Goal: Information Seeking & Learning: Find specific fact

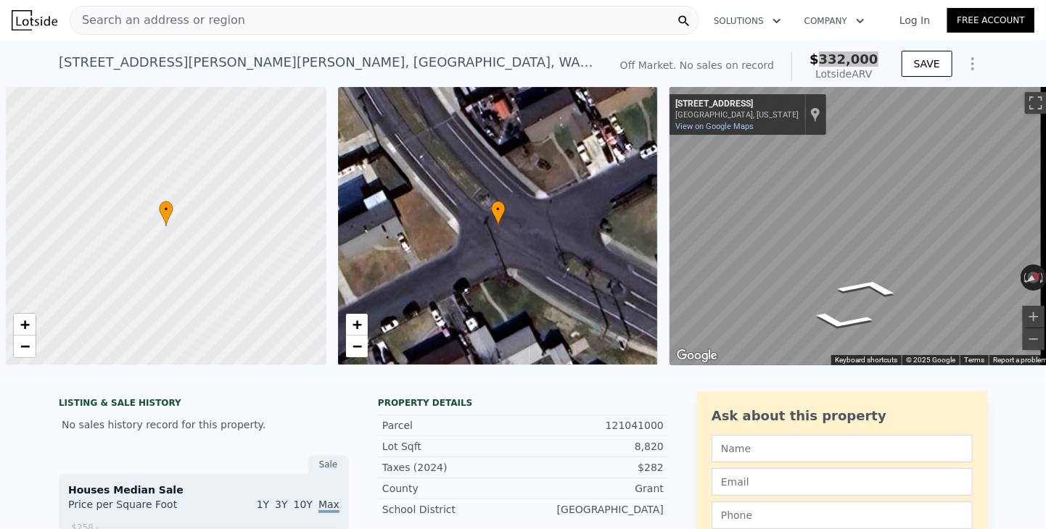
scroll to position [0, 6]
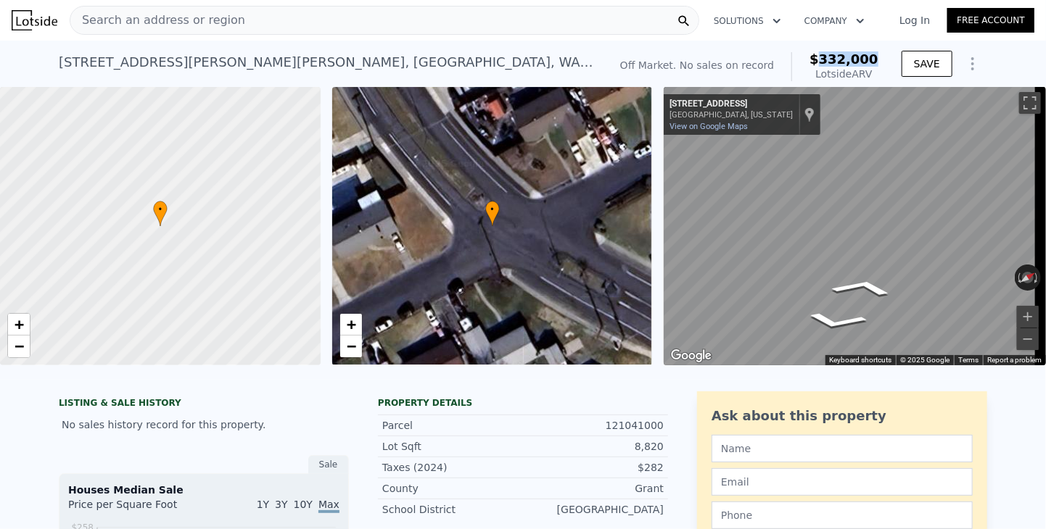
click at [212, 16] on span "Search an address or region" at bounding box center [157, 20] width 175 height 17
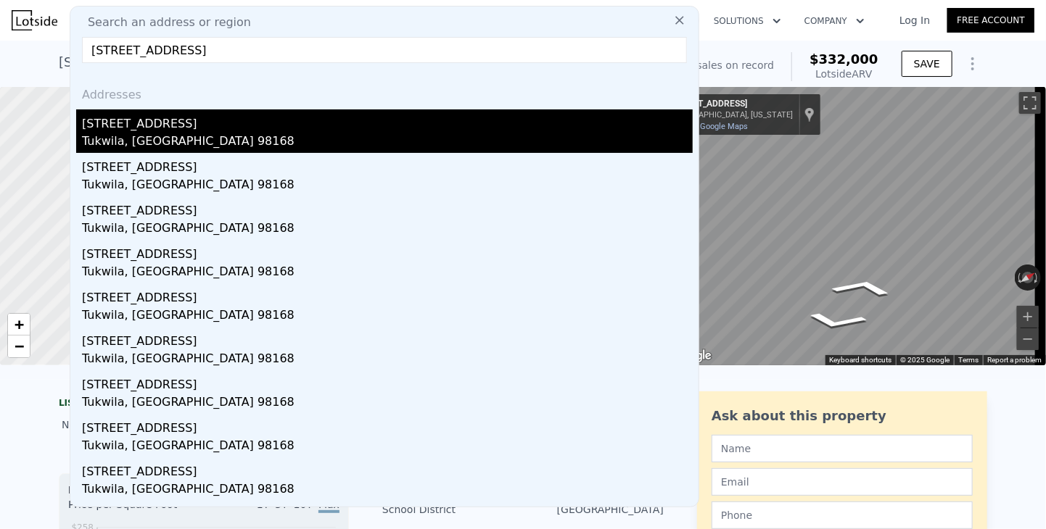
type input "[STREET_ADDRESS]"
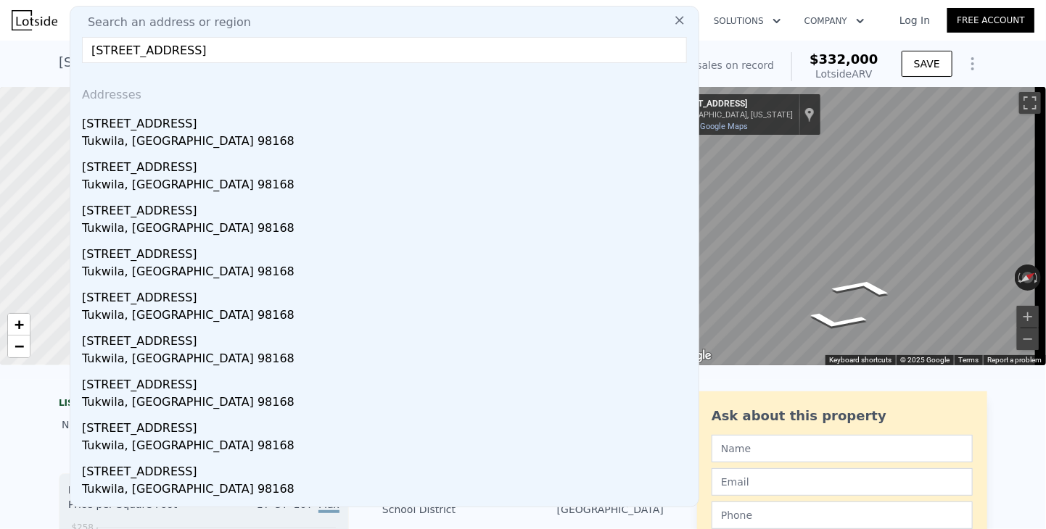
drag, startPoint x: 128, startPoint y: 131, endPoint x: 205, endPoint y: 0, distance: 152.1
click at [130, 129] on div "[STREET_ADDRESS]" at bounding box center [387, 120] width 611 height 23
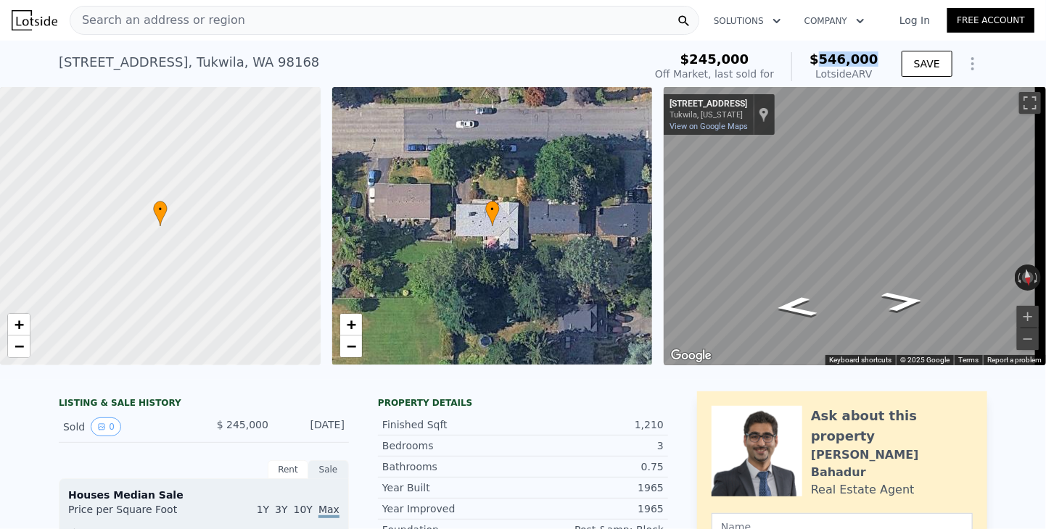
drag, startPoint x: 828, startPoint y: 61, endPoint x: 882, endPoint y: 63, distance: 53.7
click at [882, 63] on div "$245,000 Off Market, last sold for $546,000 Lotside ARV SAVE" at bounding box center [818, 66] width 338 height 41
copy span "546,000"
click at [164, 22] on span "Search an address or region" at bounding box center [157, 20] width 175 height 17
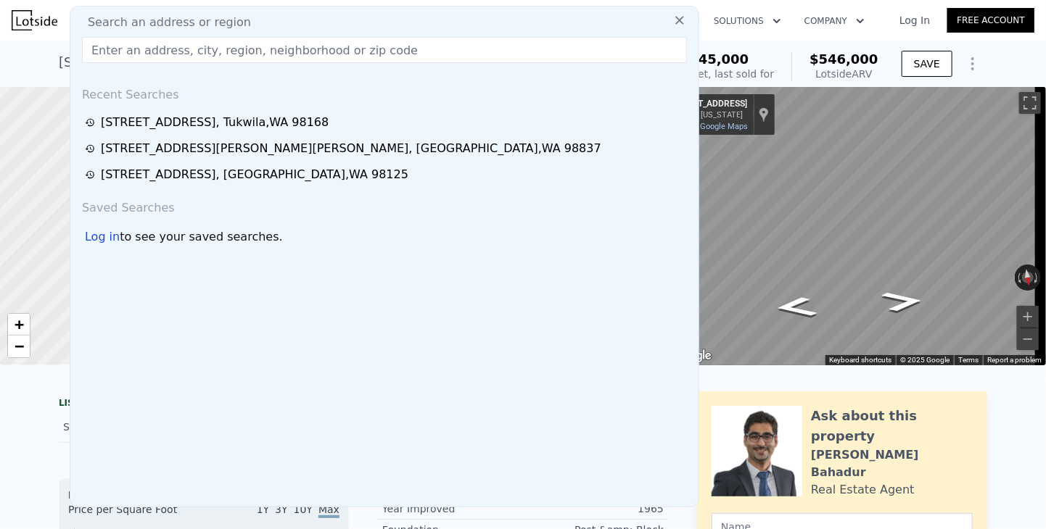
type input "[STREET_ADDRESS][PERSON_NAME]"
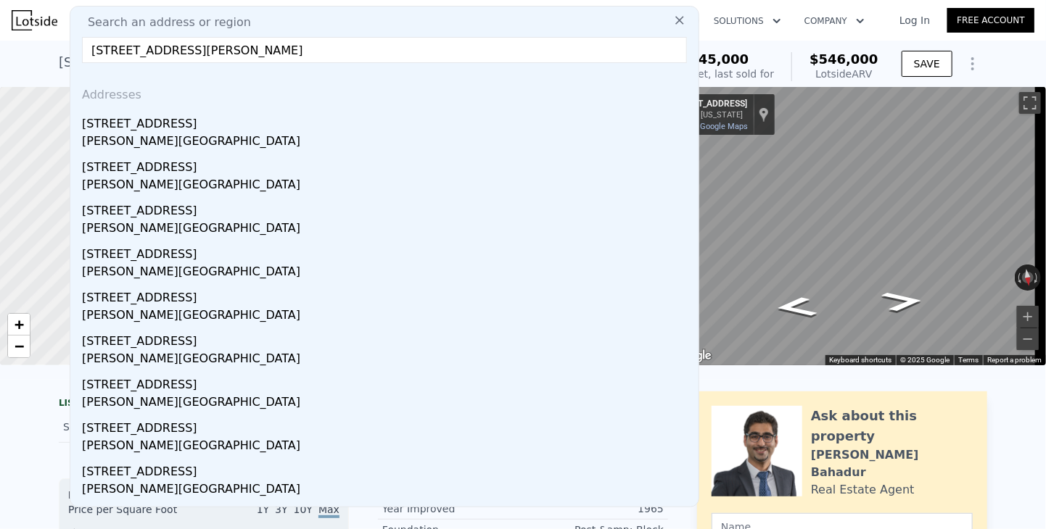
click at [152, 131] on div "[STREET_ADDRESS]" at bounding box center [387, 120] width 611 height 23
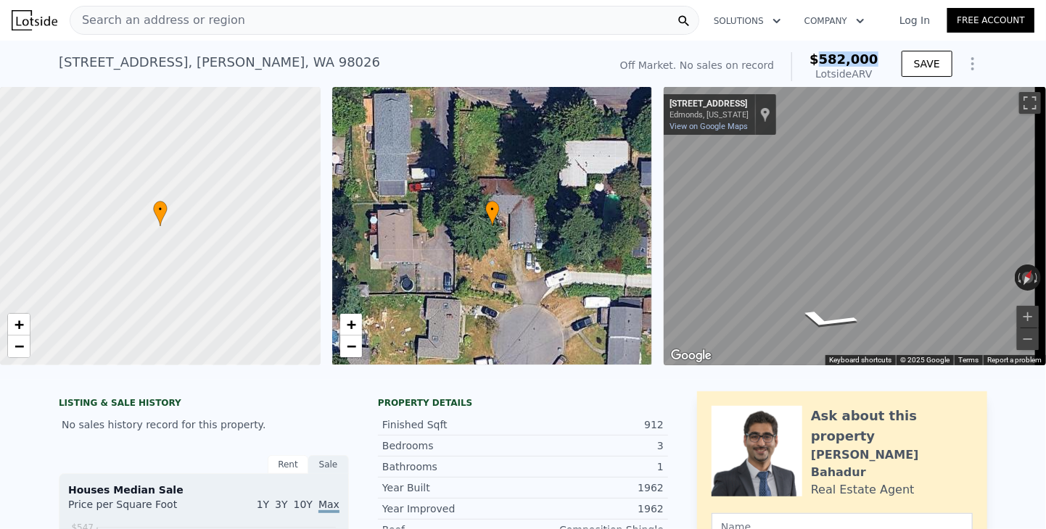
drag, startPoint x: 830, startPoint y: 62, endPoint x: 877, endPoint y: 57, distance: 47.4
click at [877, 57] on div "Off Market. No sales on record $582,000 Lotside ARV" at bounding box center [749, 66] width 270 height 41
copy span "582,000"
click at [167, 17] on span "Search an address or region" at bounding box center [157, 20] width 175 height 17
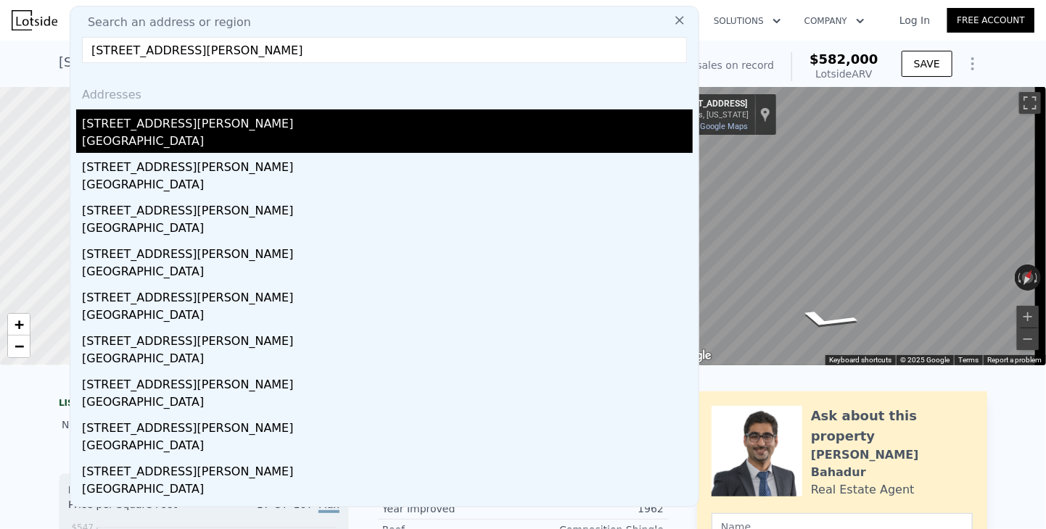
type input "[STREET_ADDRESS][PERSON_NAME]"
click at [124, 128] on div "[STREET_ADDRESS][PERSON_NAME]" at bounding box center [387, 120] width 611 height 23
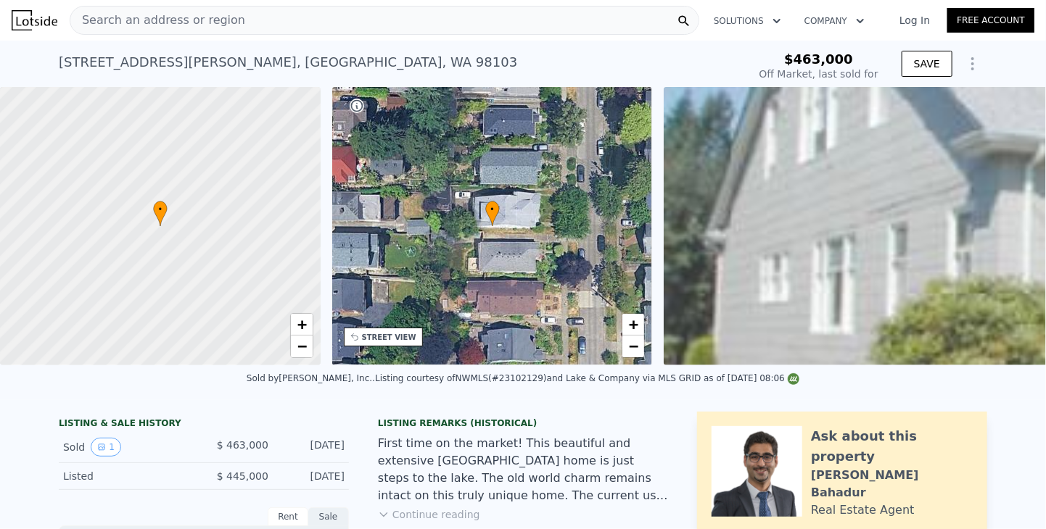
click at [156, 19] on span "Search an address or region" at bounding box center [157, 20] width 175 height 17
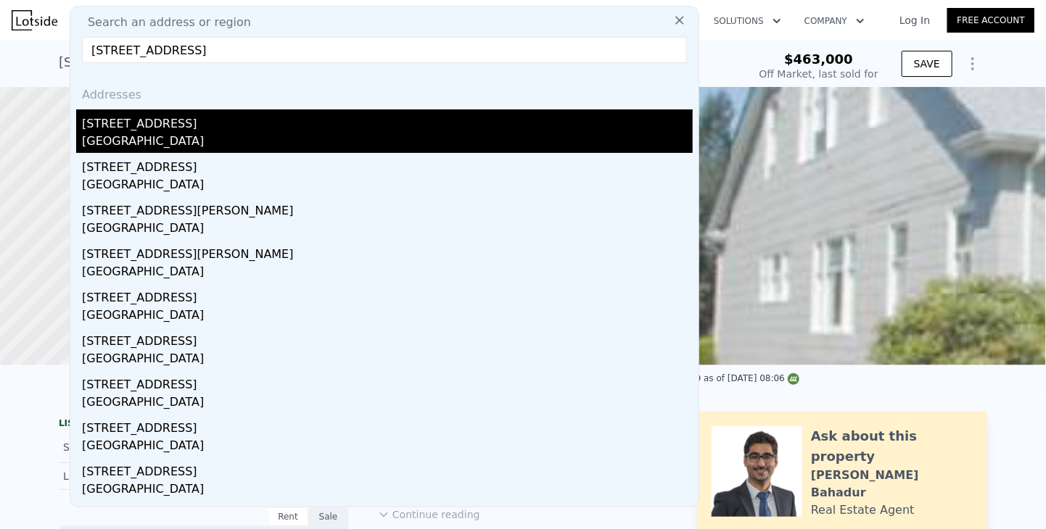
type input "[STREET_ADDRESS]"
click at [108, 123] on div "[STREET_ADDRESS]" at bounding box center [387, 120] width 611 height 23
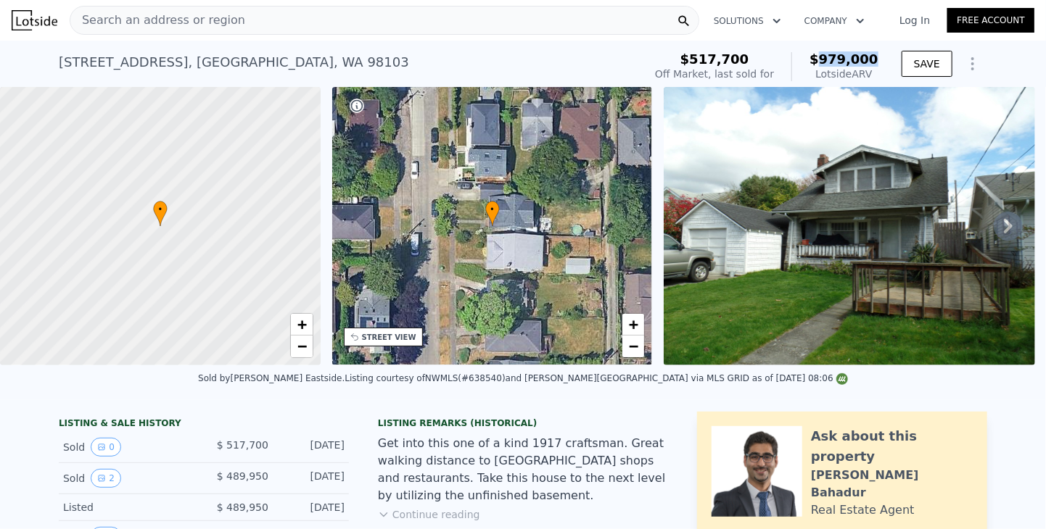
drag, startPoint x: 829, startPoint y: 59, endPoint x: 874, endPoint y: 57, distance: 45.0
click at [874, 57] on span "$979,000" at bounding box center [843, 58] width 69 height 15
copy span "979,000"
